Goal: Navigation & Orientation: Find specific page/section

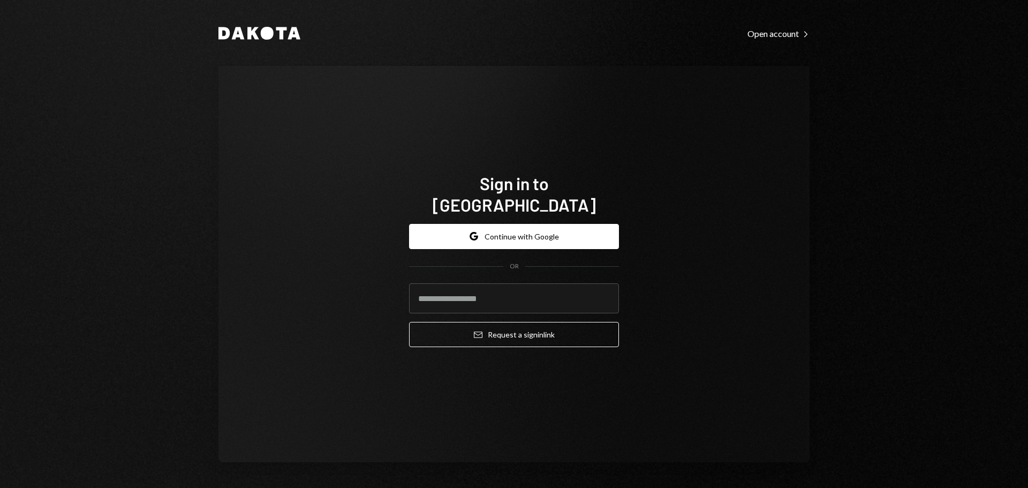
type input "**********"
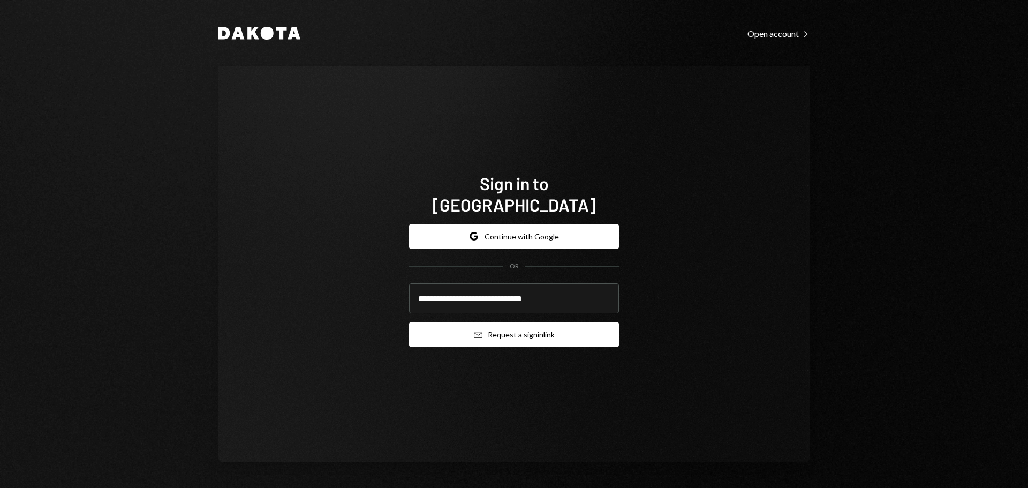
click at [490, 322] on button "Email Request a sign in link" at bounding box center [514, 334] width 210 height 25
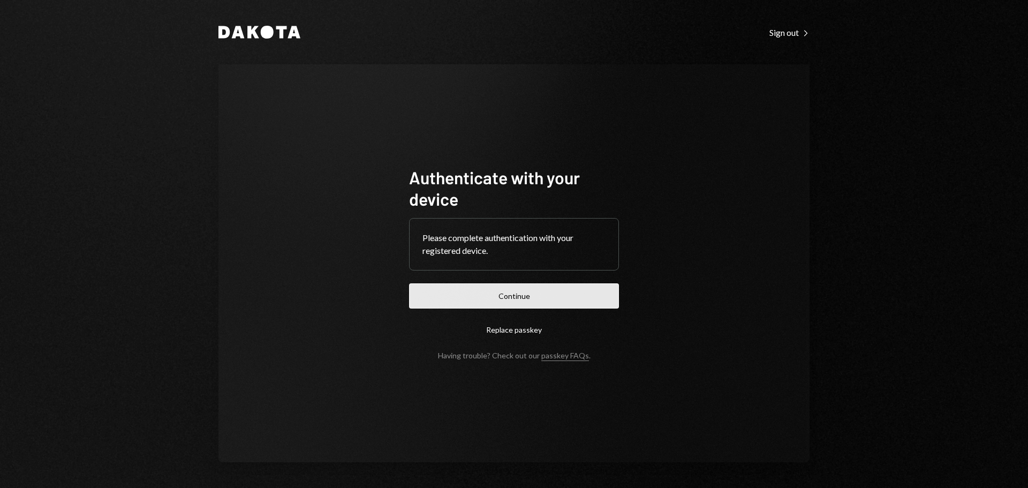
click at [517, 301] on button "Continue" at bounding box center [514, 295] width 210 height 25
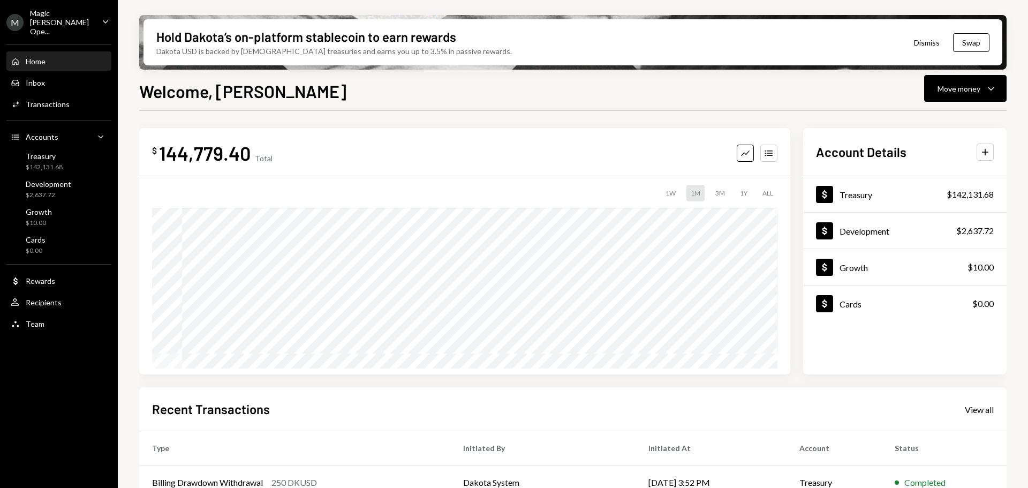
click at [80, 11] on div "Magic [PERSON_NAME] Ope..." at bounding box center [61, 22] width 63 height 27
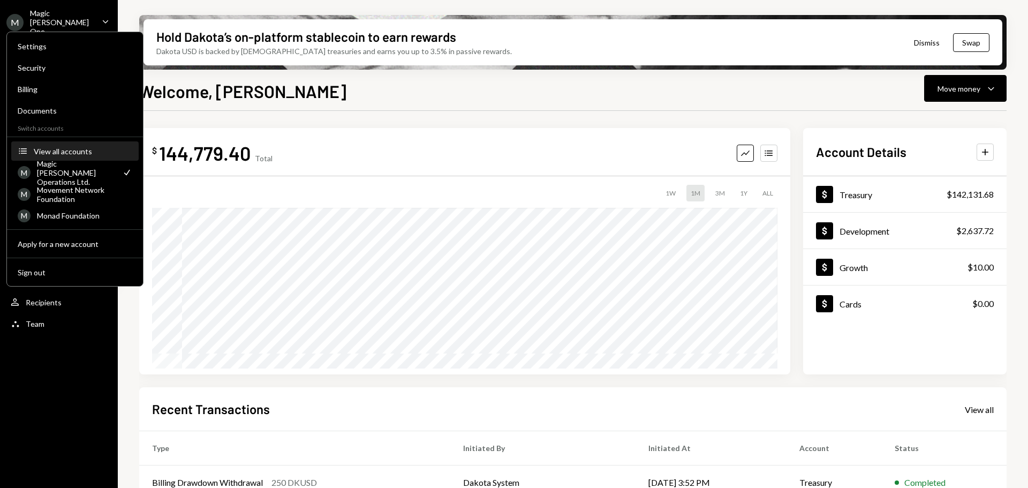
click at [73, 149] on div "View all accounts" at bounding box center [83, 151] width 98 height 9
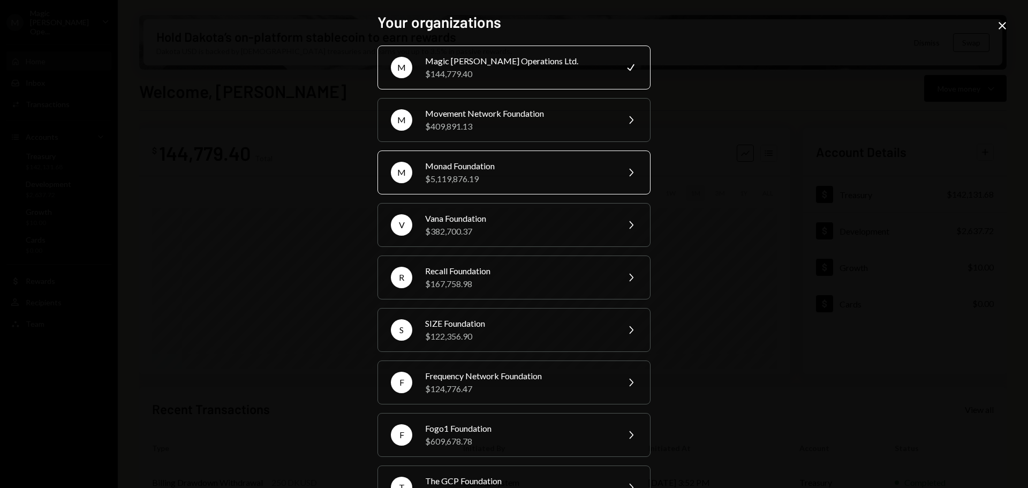
click at [505, 168] on div "Monad Foundation" at bounding box center [518, 166] width 186 height 13
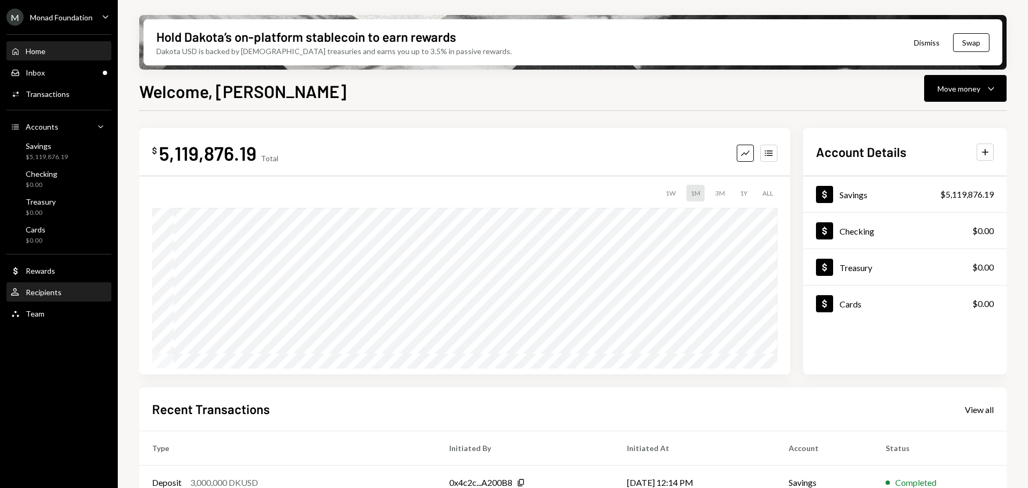
click at [50, 292] on div "Recipients" at bounding box center [44, 291] width 36 height 9
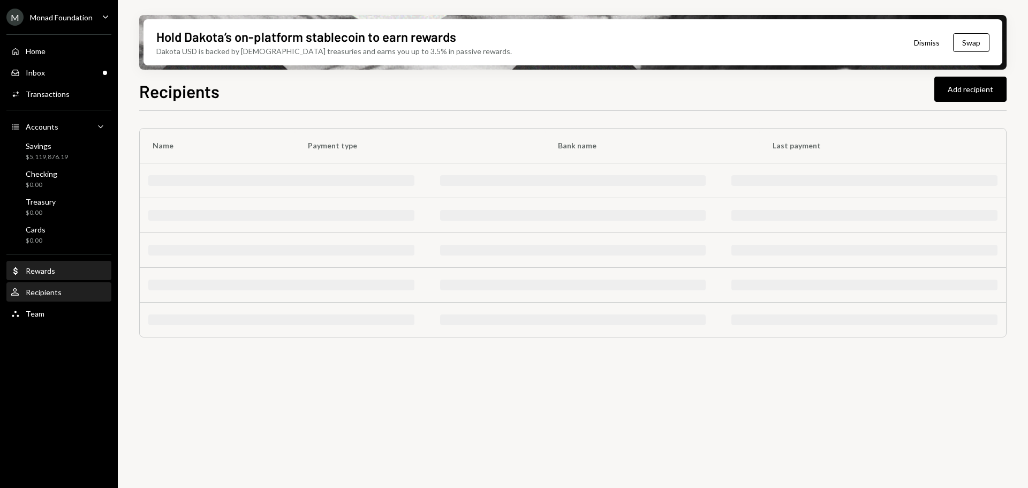
click at [43, 276] on div "Dollar Rewards" at bounding box center [59, 271] width 96 height 18
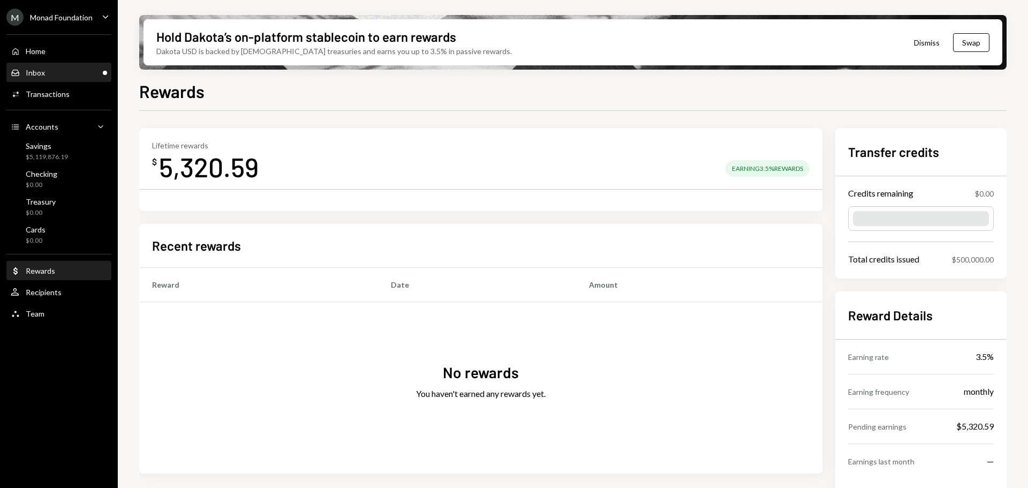
click at [56, 75] on div "Inbox Inbox" at bounding box center [59, 73] width 96 height 10
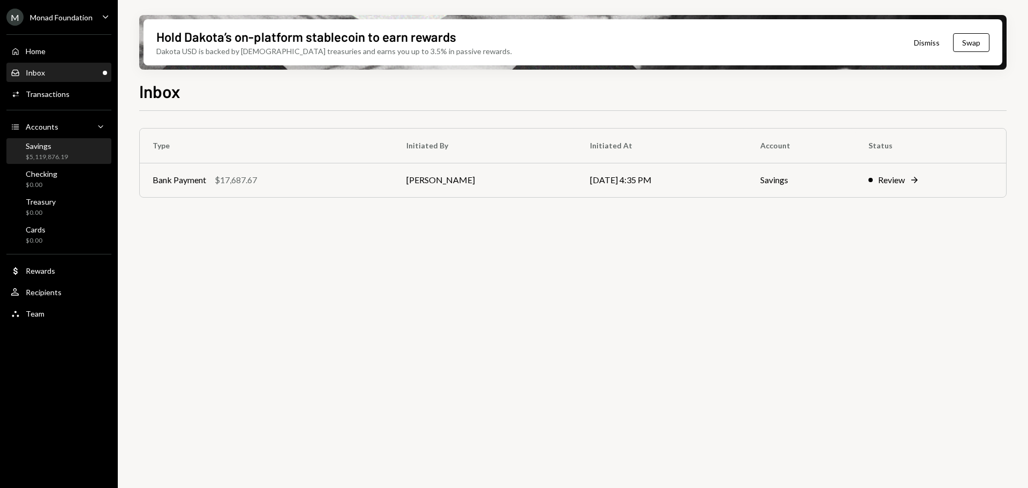
click at [38, 153] on div "$5,119,876.19" at bounding box center [47, 157] width 42 height 9
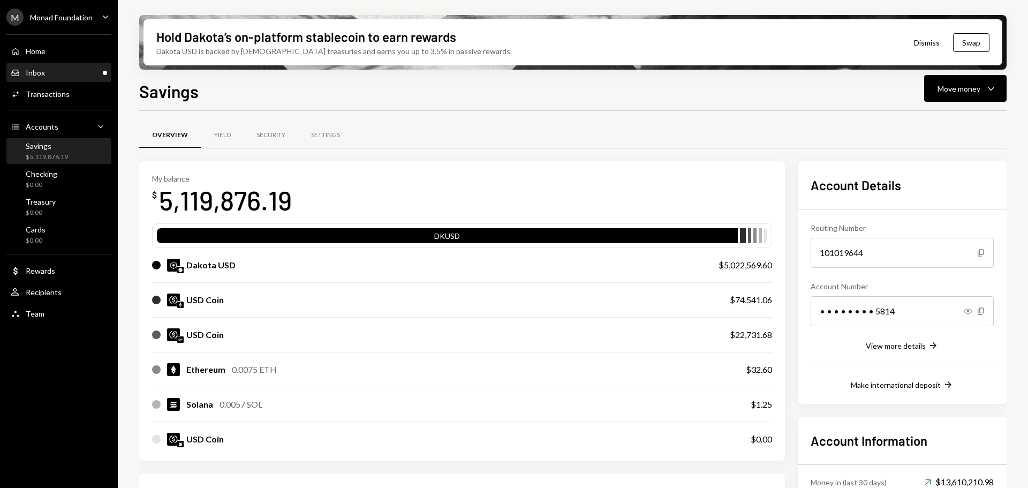
click at [40, 73] on div "Inbox" at bounding box center [35, 72] width 19 height 9
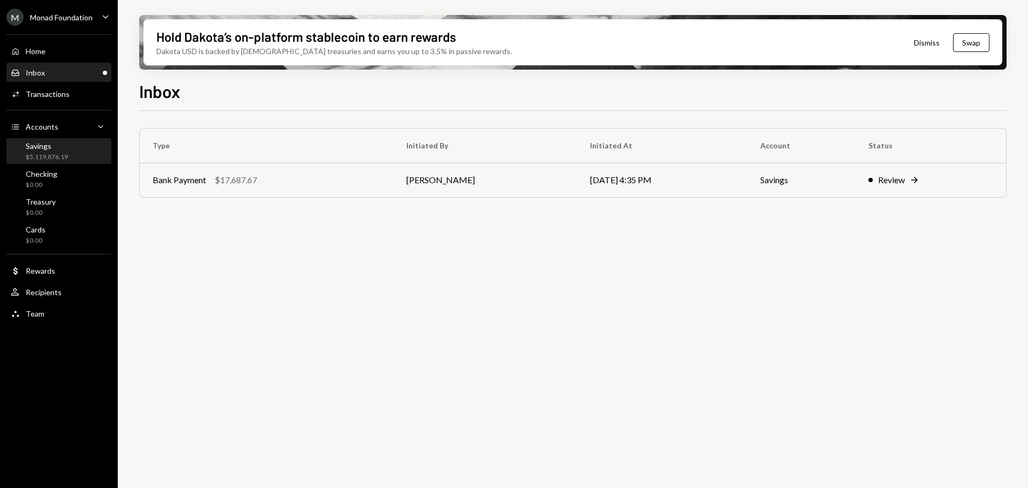
click at [44, 147] on div "Savings" at bounding box center [47, 145] width 42 height 9
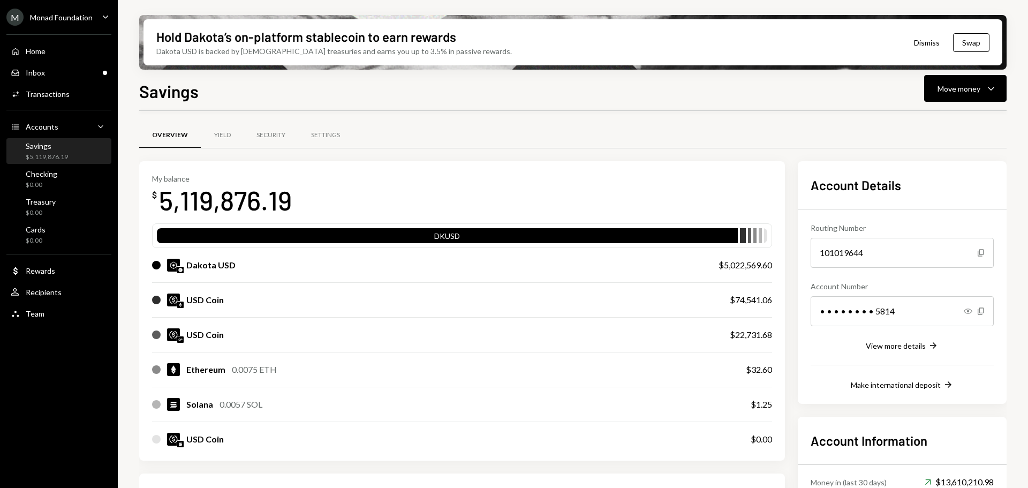
scroll to position [244, 0]
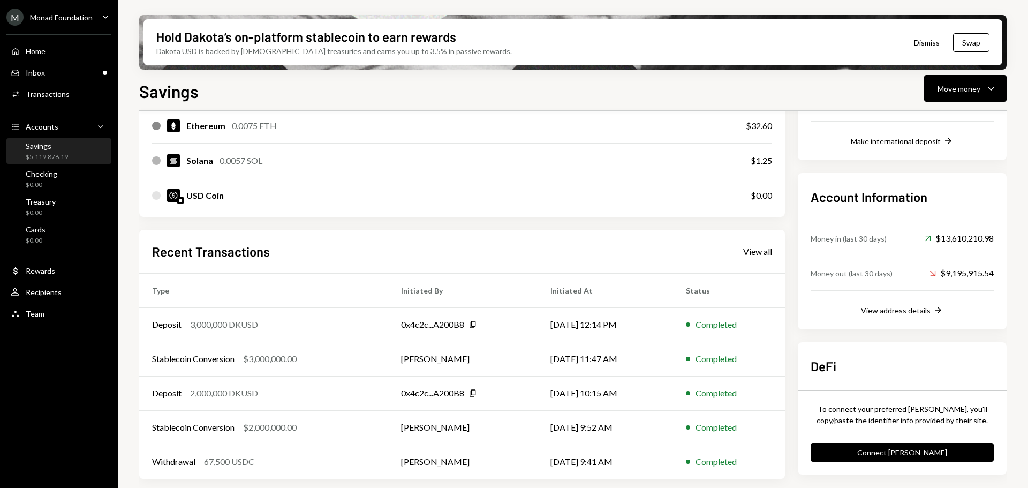
click at [764, 251] on div "View all" at bounding box center [757, 251] width 29 height 11
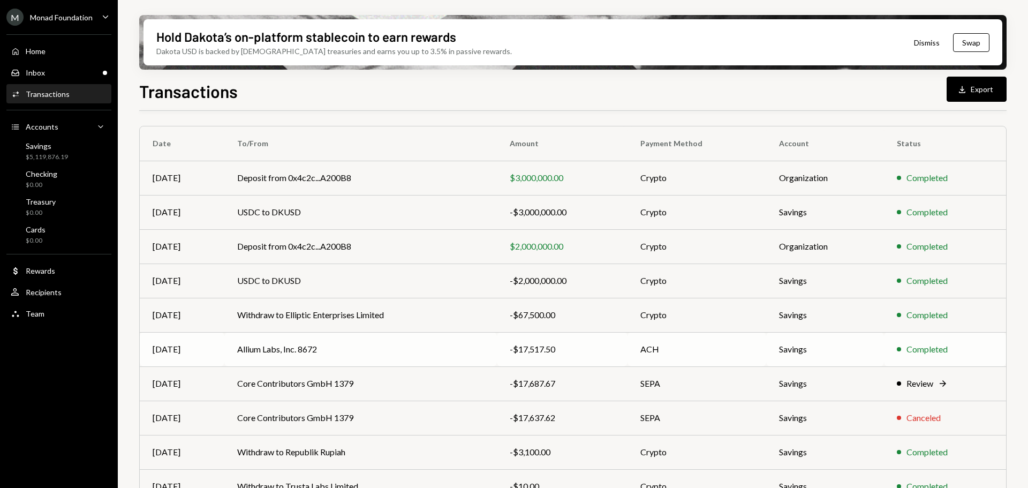
scroll to position [107, 0]
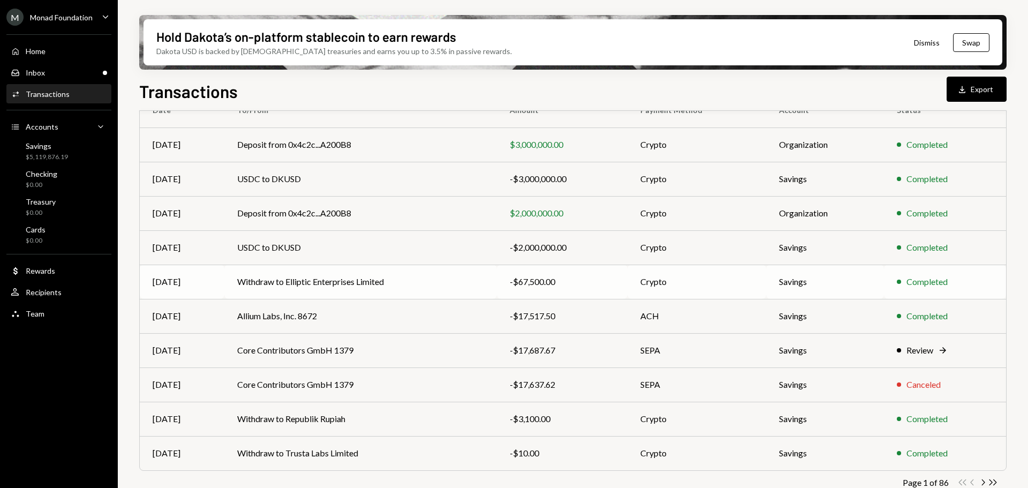
click at [389, 279] on td "Withdraw to Elliptic Enterprises Limited" at bounding box center [360, 281] width 272 height 34
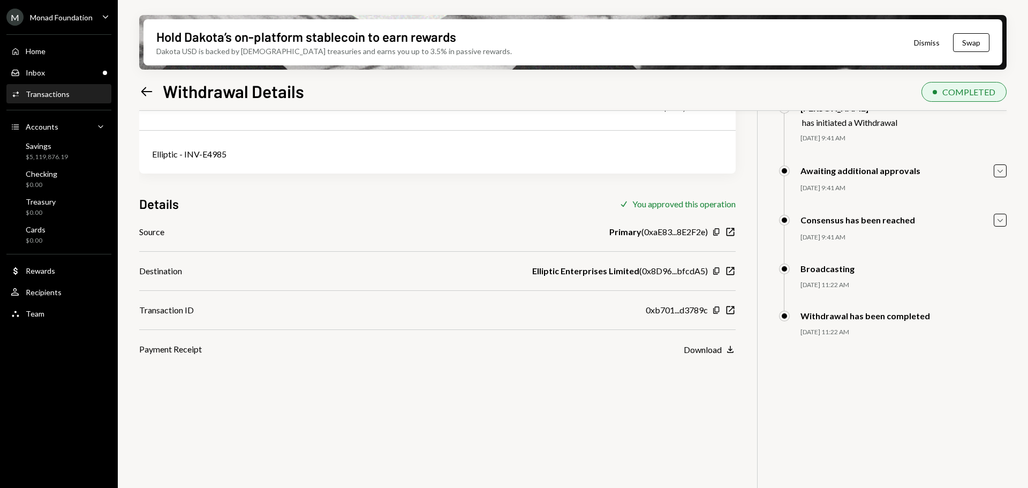
scroll to position [86, 0]
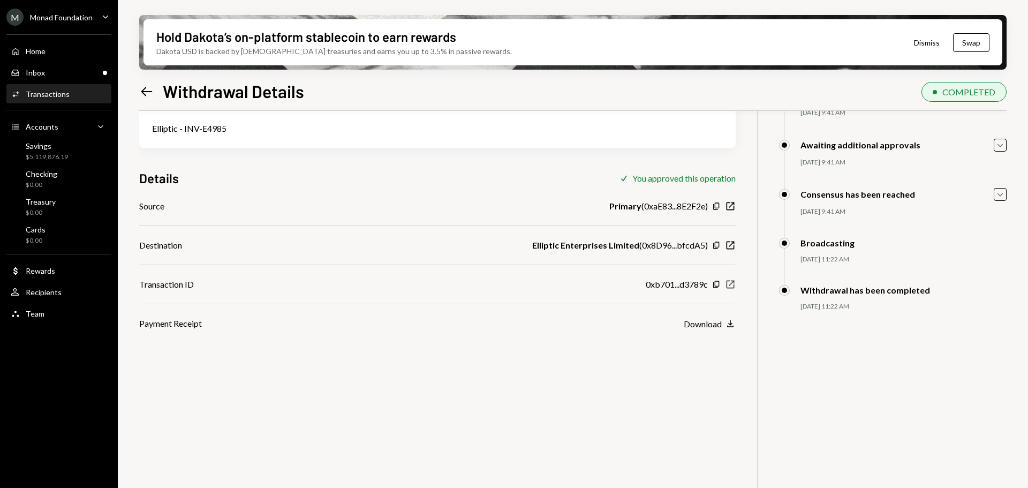
click at [732, 285] on icon "New Window" at bounding box center [730, 284] width 11 height 11
